Goal: Complete application form: Complete application form

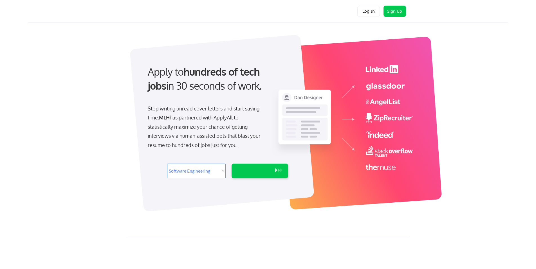
select select ""engineering""
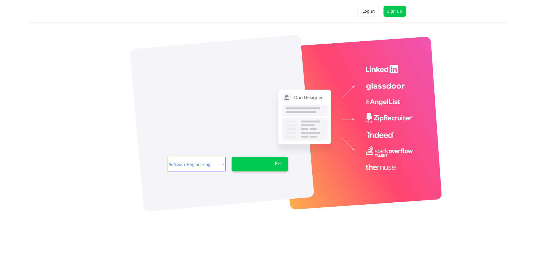
select select ""engineering""
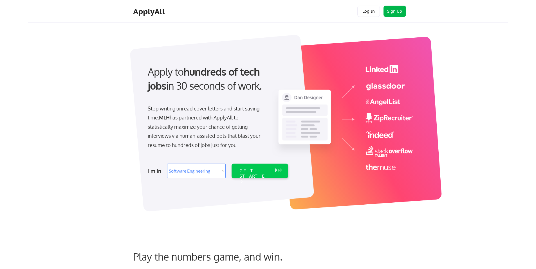
click at [393, 12] on button "Sign Up" at bounding box center [395, 11] width 23 height 11
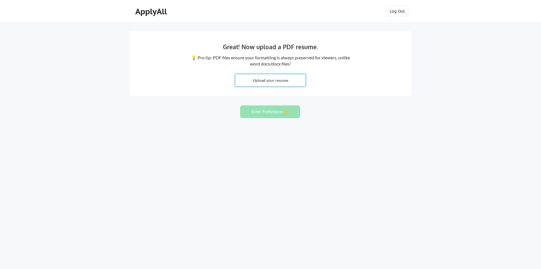
click at [270, 82] on input "file" at bounding box center [270, 80] width 70 height 12
type input "C:\fakepath\NyakundiHillary-Resume..pdf"
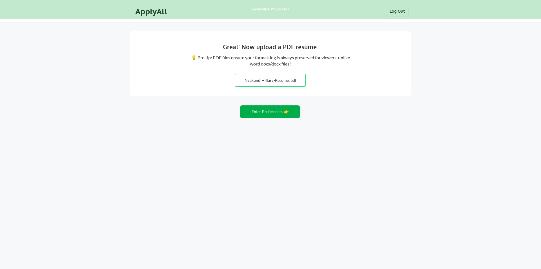
click at [271, 112] on button "Enter Preferences 👉" at bounding box center [270, 112] width 60 height 13
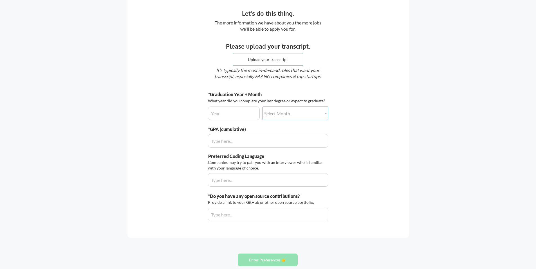
scroll to position [56, 0]
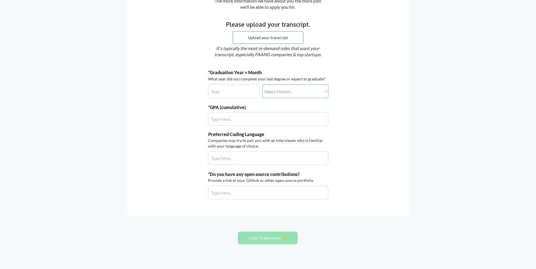
click at [221, 90] on input "input" at bounding box center [234, 92] width 52 height 14
type input "2025"
click at [264, 93] on select "Select Month... January February March April May June July August September Oct…" at bounding box center [296, 92] width 66 height 14
select select ""november""
click at [263, 85] on select "Select Month... January February March April May June July August September Oct…" at bounding box center [296, 92] width 66 height 14
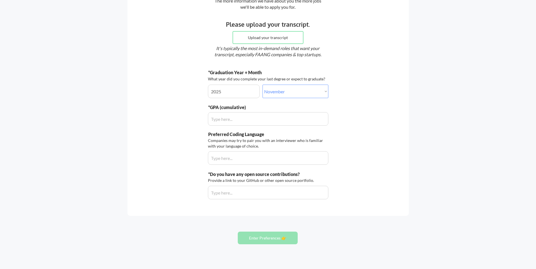
click at [230, 122] on input "input" at bounding box center [268, 119] width 121 height 14
click at [221, 107] on div "*GPA (cumulative)" at bounding box center [247, 107] width 78 height 6
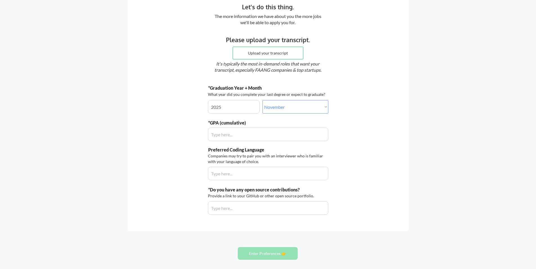
scroll to position [0, 0]
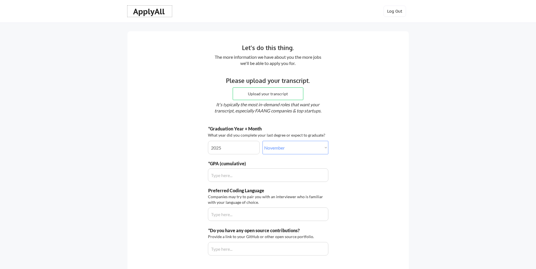
click at [155, 12] on div "ApplyAll" at bounding box center [149, 12] width 33 height 10
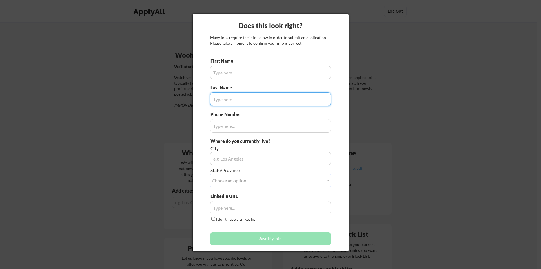
click at [237, 74] on input "input" at bounding box center [270, 73] width 121 height 14
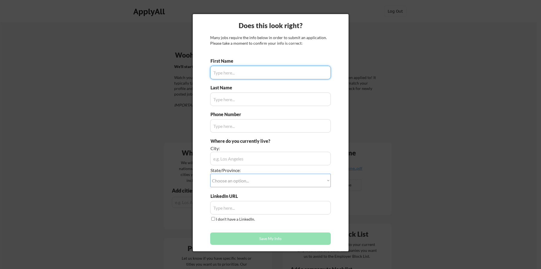
type input "Nyakundi"
type input "[PERSON_NAME]"
click at [206, 113] on div "Does this look right? Many jobs require the info below in order to submit an ap…" at bounding box center [271, 133] width 156 height 238
click at [221, 161] on input "input" at bounding box center [270, 159] width 121 height 14
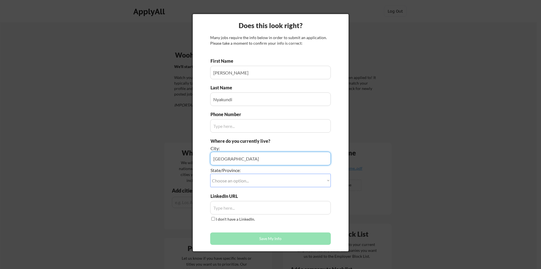
type input "Nairobi"
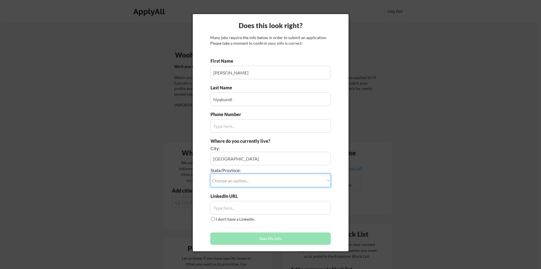
click at [228, 183] on select "Choose an option... Other/Not Applicable Alabama Alaska Alberta Arizona Arkansa…" at bounding box center [270, 181] width 121 height 14
click at [201, 175] on div "Does this look right? Many jobs require the info below in order to submit an ap…" at bounding box center [271, 133] width 156 height 238
click at [249, 180] on select "Choose an option... Other/Not Applicable Alabama Alaska Alberta Arizona Arkansa…" at bounding box center [270, 181] width 121 height 14
click at [198, 181] on div "Does this look right? Many jobs require the info below in order to submit an ap…" at bounding box center [271, 133] width 156 height 238
click at [259, 182] on select "Choose an option... Other/Not Applicable Alabama Alaska Alberta Arizona Arkansa…" at bounding box center [270, 181] width 121 height 14
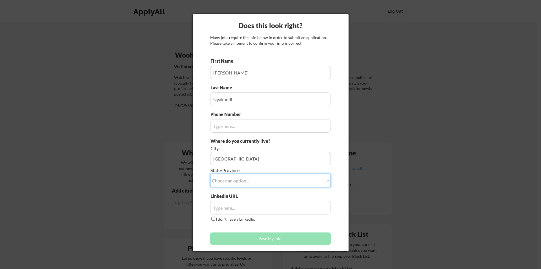
select select ""Other/Not Applicable""
click at [210, 174] on select "Choose an option... Other/Not Applicable Alabama Alaska Alberta Arizona Arkansa…" at bounding box center [270, 181] width 121 height 14
click at [226, 211] on input "input" at bounding box center [270, 208] width 121 height 14
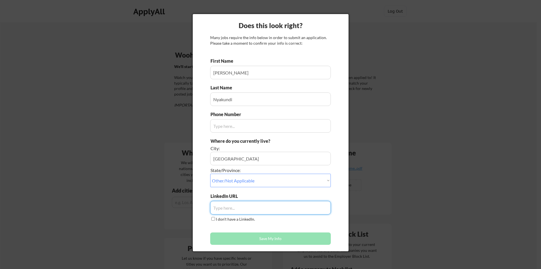
click at [243, 212] on input "input" at bounding box center [270, 208] width 121 height 14
paste input "https://www.linkedin.com/in/hillary-nyakundi/"
type input "https://www.linkedin.com/in/hillary-nyakundi/"
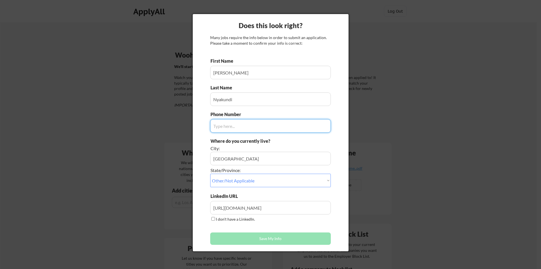
click at [222, 126] on input "input" at bounding box center [270, 126] width 121 height 14
type input "s"
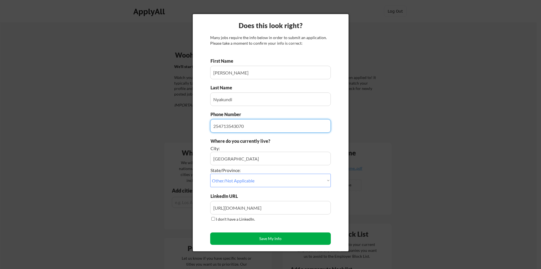
type input "254713543070"
click at [270, 242] on button "Save My Info" at bounding box center [270, 239] width 121 height 12
